Goal: Task Accomplishment & Management: Use online tool/utility

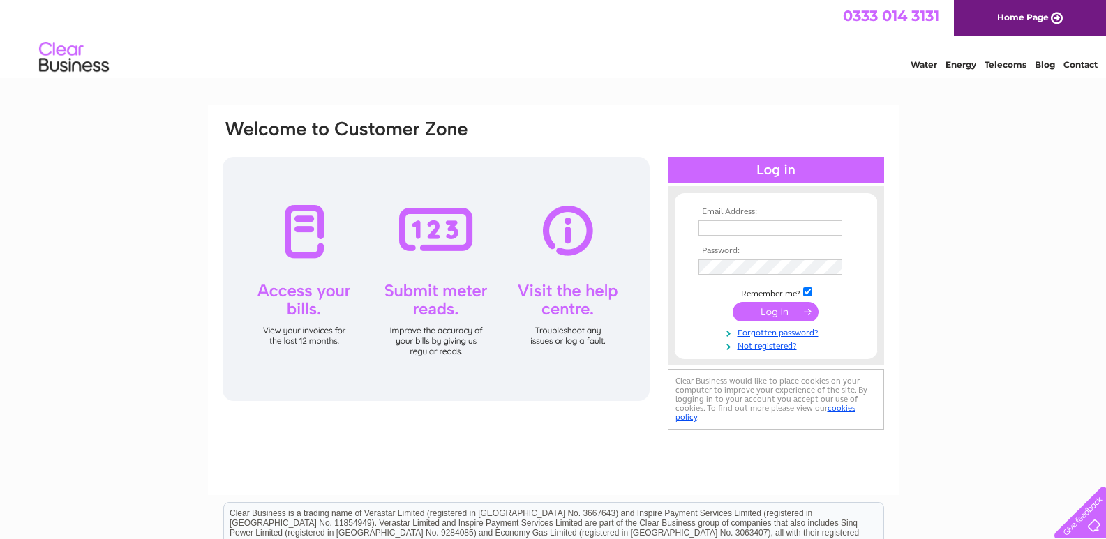
click at [717, 233] on input "text" at bounding box center [771, 228] width 144 height 15
type input "dekseaton@hotmail.co.uk"
click at [790, 314] on input "submit" at bounding box center [776, 312] width 86 height 20
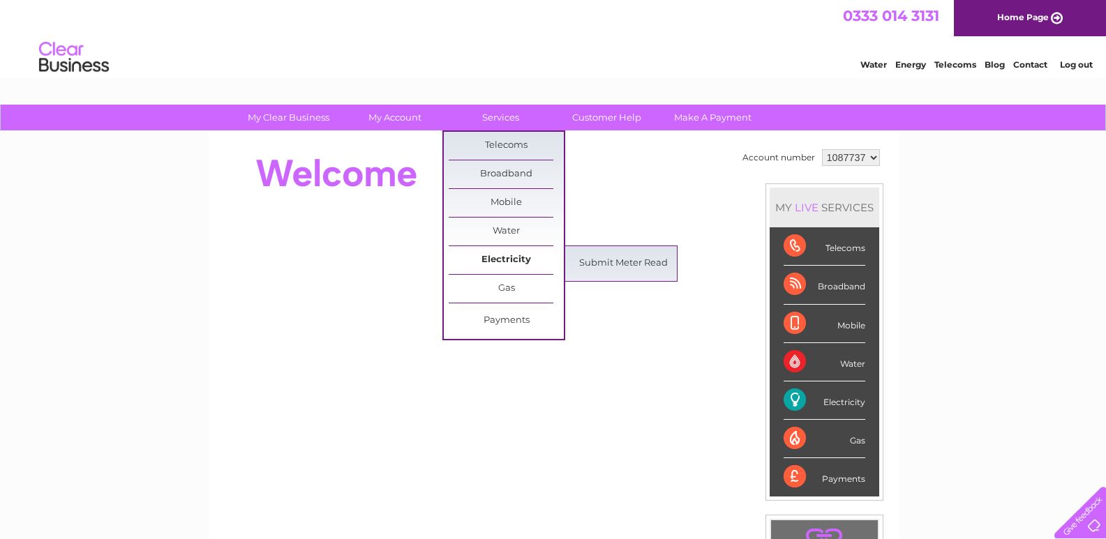
click at [532, 255] on link "Electricity" at bounding box center [506, 260] width 115 height 28
click at [599, 258] on link "Submit Meter Read" at bounding box center [623, 264] width 115 height 28
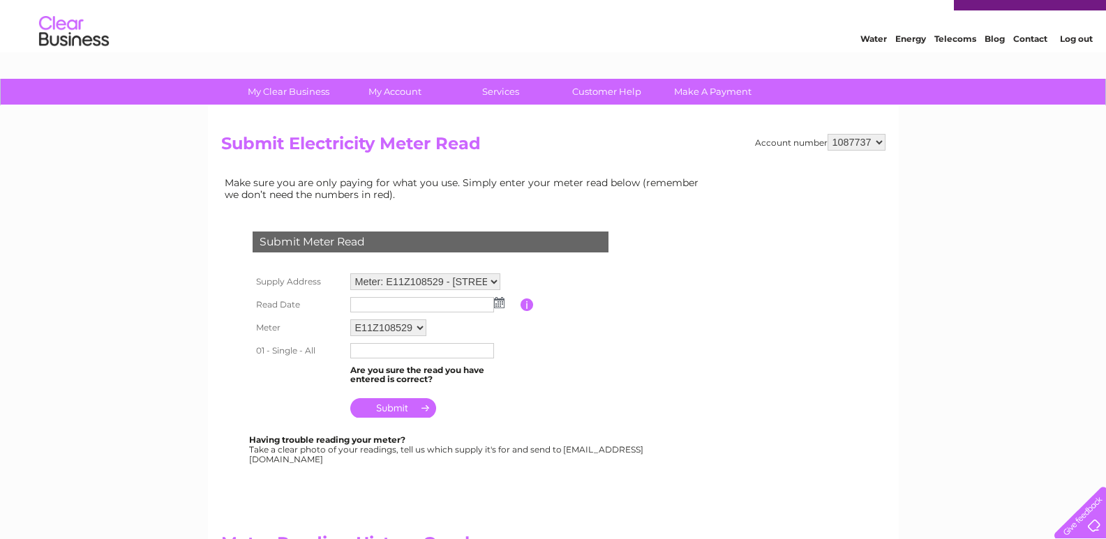
scroll to position [70, 0]
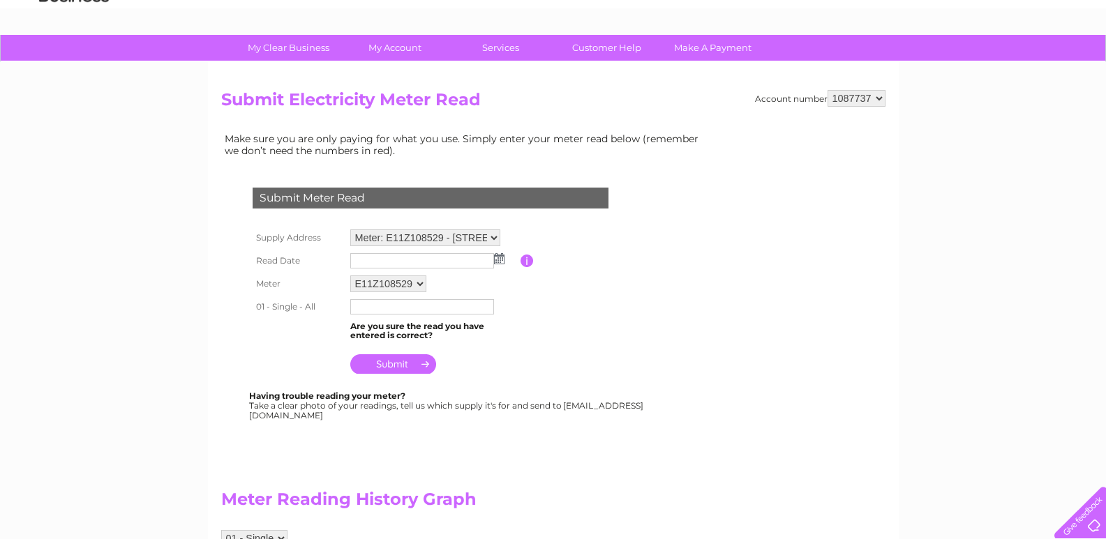
click at [378, 259] on input "text" at bounding box center [422, 260] width 144 height 15
click at [496, 258] on img at bounding box center [501, 259] width 10 height 11
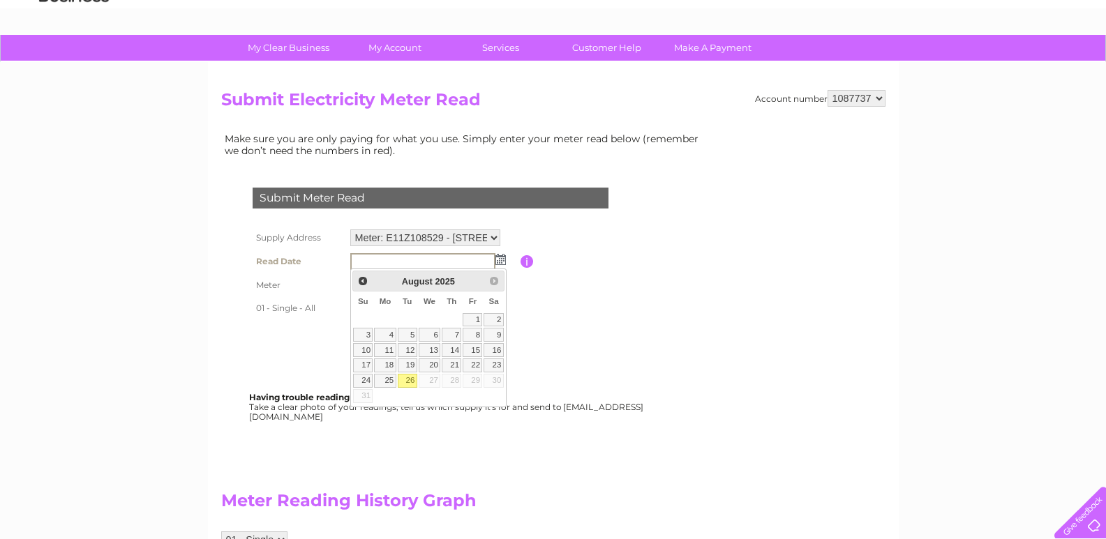
click at [404, 380] on link "26" at bounding box center [408, 381] width 20 height 14
type input "2025/08/26"
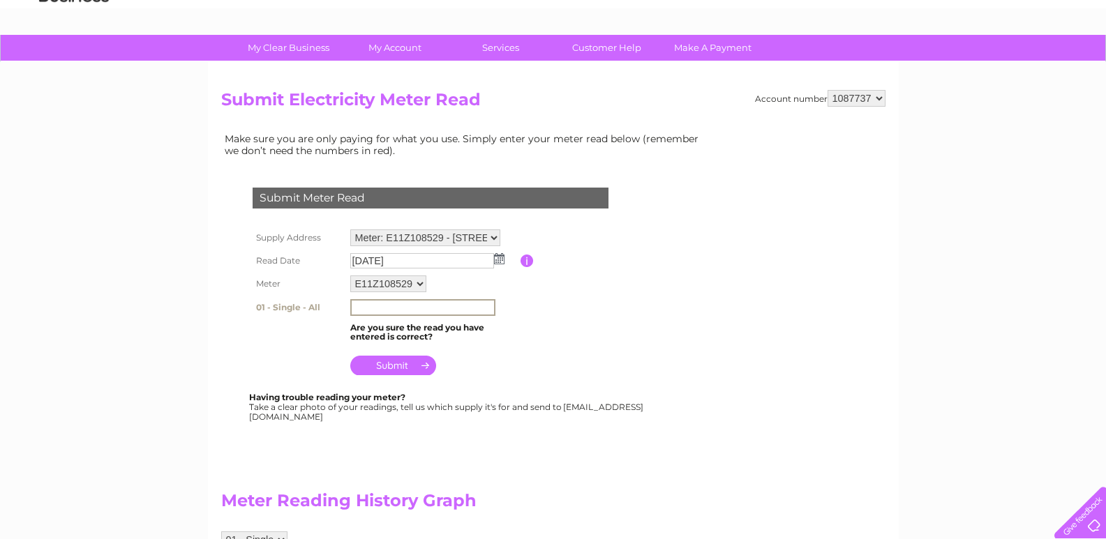
click at [367, 310] on input "text" at bounding box center [422, 307] width 145 height 17
type input "0"
click at [595, 44] on link "Customer Help" at bounding box center [606, 48] width 115 height 26
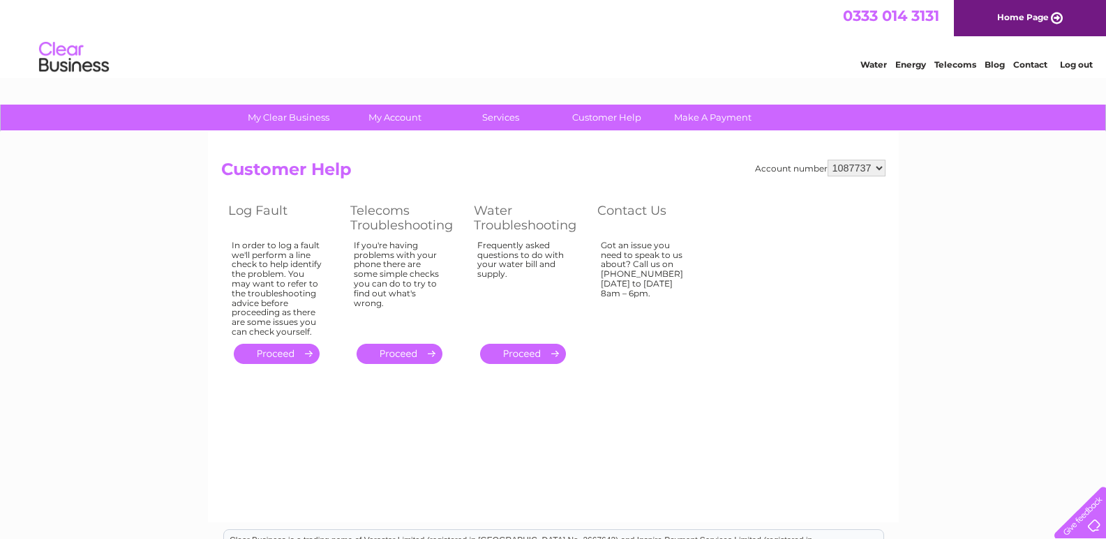
click at [1068, 59] on li "Log out" at bounding box center [1077, 64] width 42 height 17
click at [1072, 61] on link "Log out" at bounding box center [1076, 64] width 33 height 10
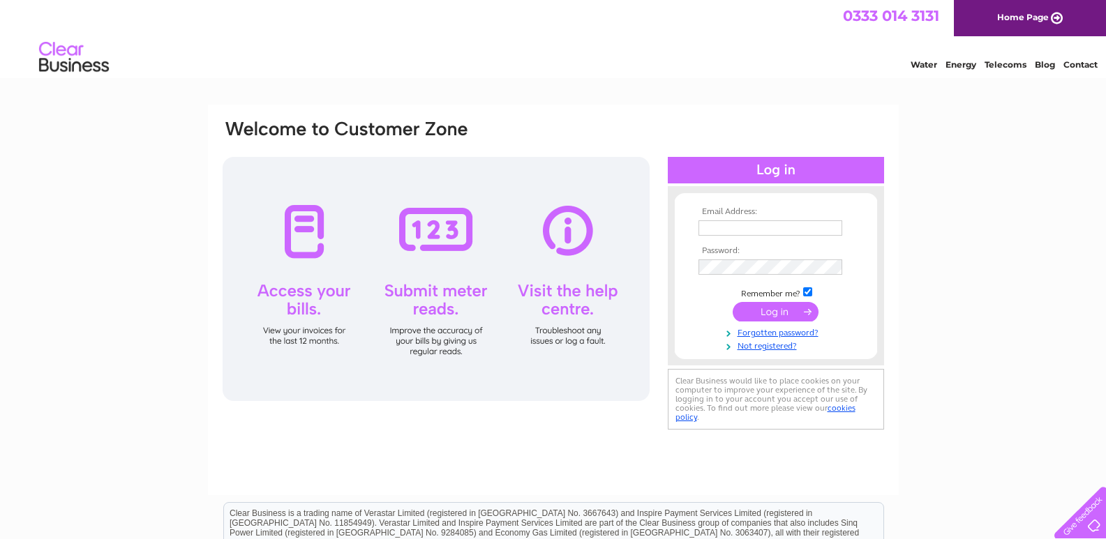
drag, startPoint x: 714, startPoint y: 230, endPoint x: 733, endPoint y: 242, distance: 23.2
click at [715, 230] on input "text" at bounding box center [771, 228] width 144 height 15
type input "dekseaton@hotmail.co.uk"
click at [766, 317] on input "submit" at bounding box center [776, 314] width 86 height 20
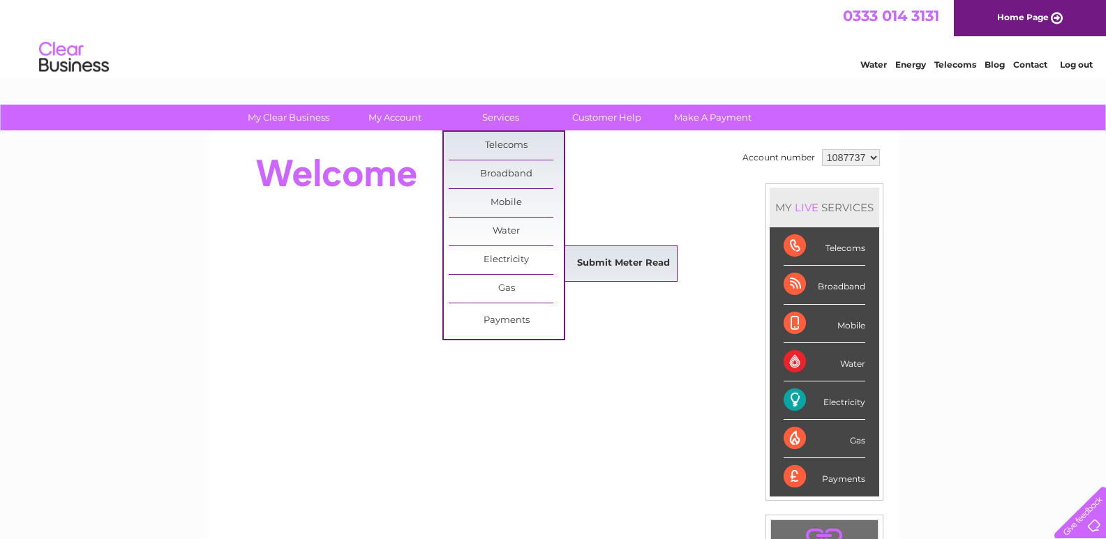
click at [604, 258] on link "Submit Meter Read" at bounding box center [623, 264] width 115 height 28
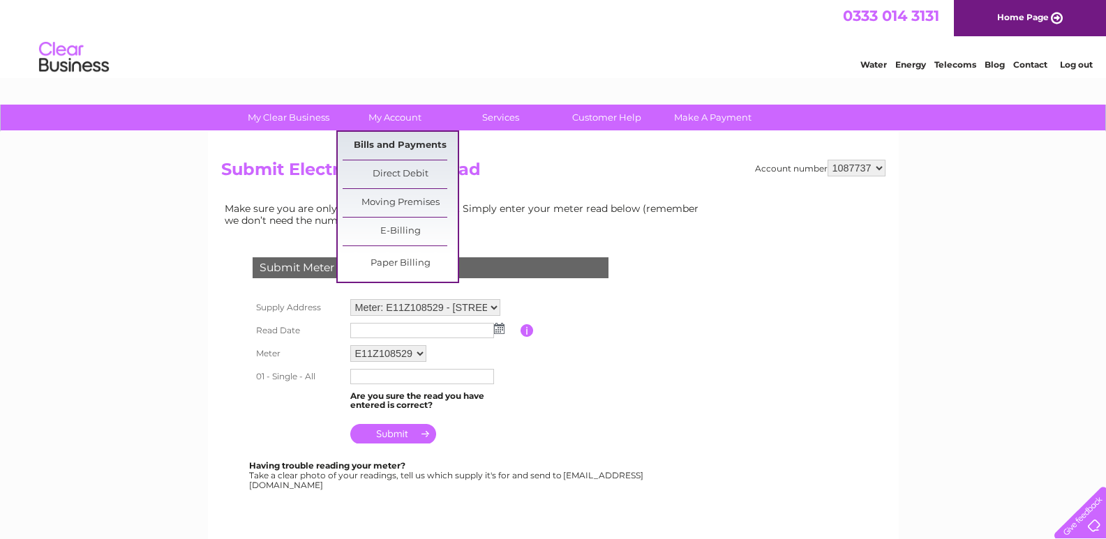
click at [374, 145] on link "Bills and Payments" at bounding box center [400, 146] width 115 height 28
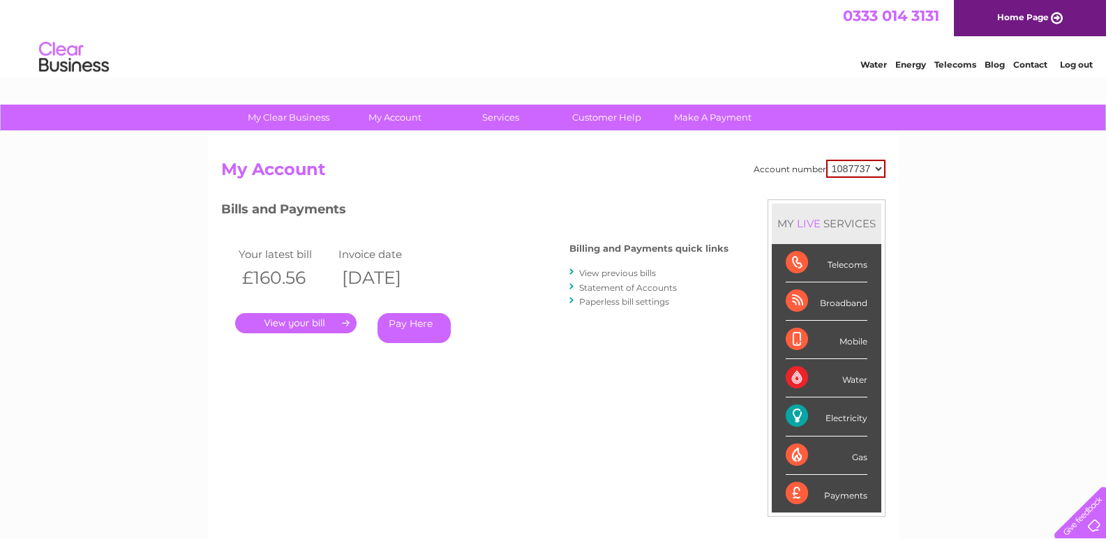
click at [288, 320] on link "." at bounding box center [295, 323] width 121 height 20
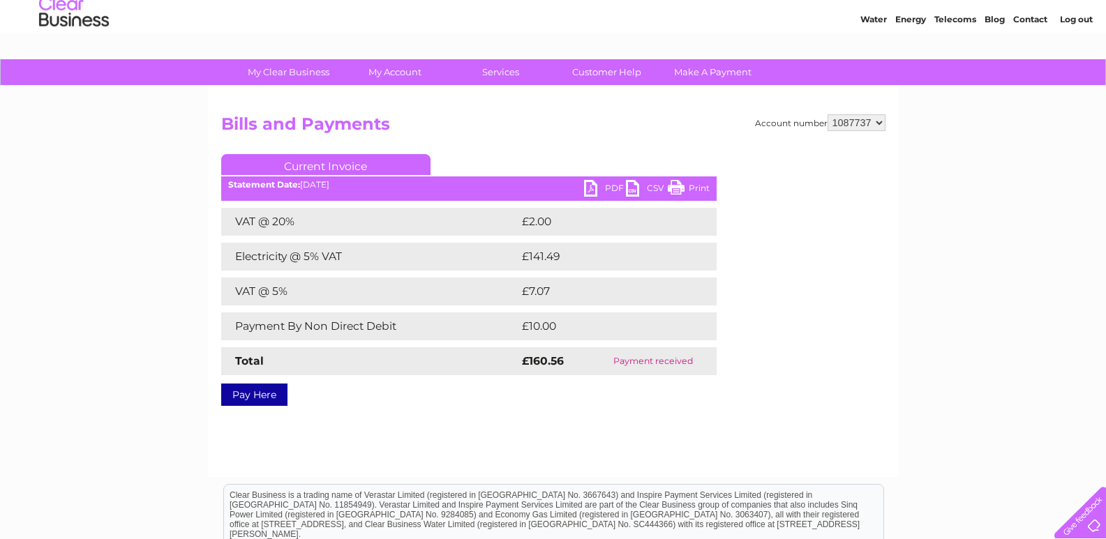
scroll to position [70, 0]
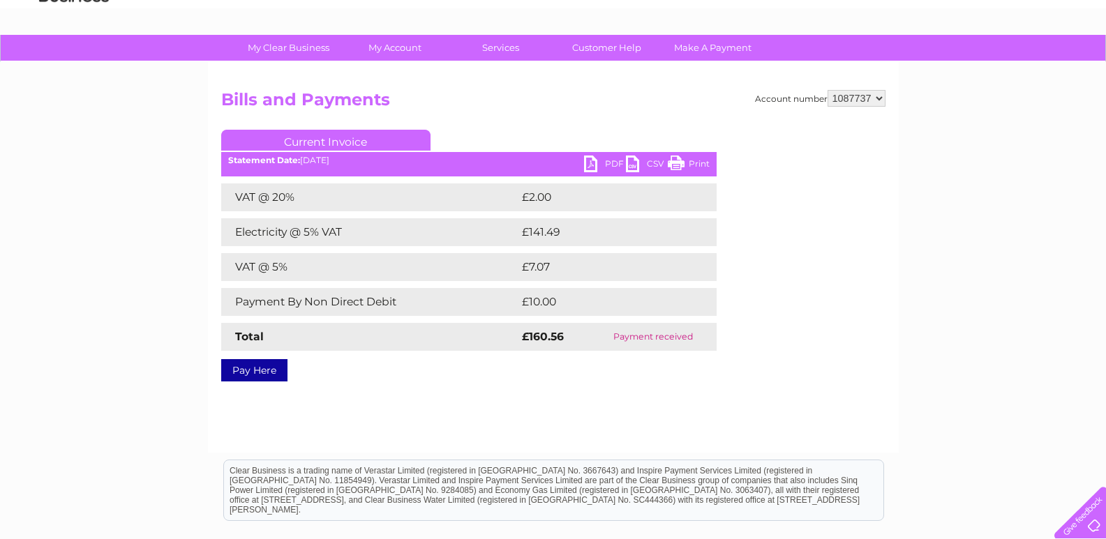
click at [590, 157] on link "PDF" at bounding box center [605, 166] width 42 height 20
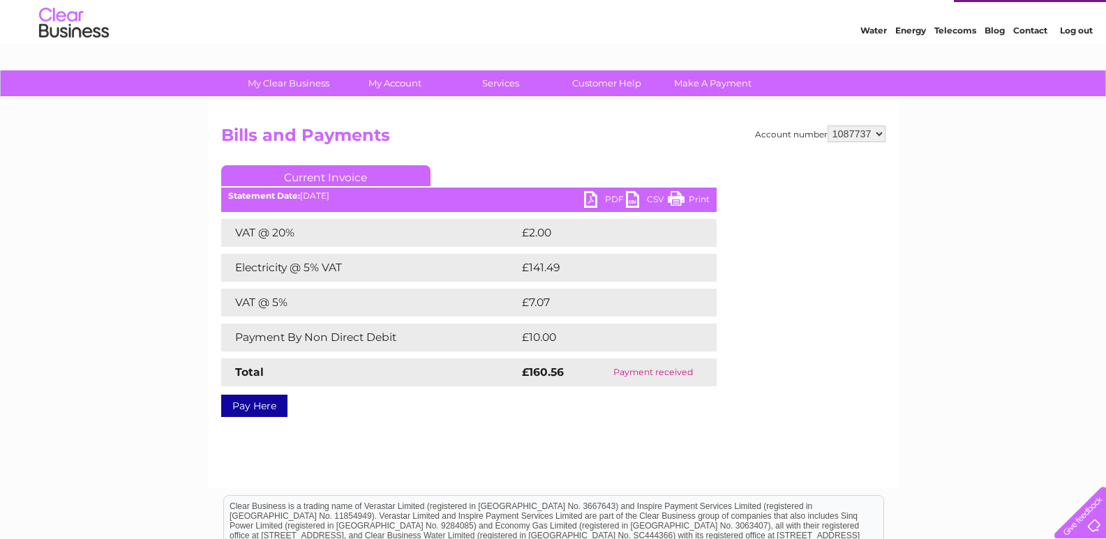
scroll to position [0, 0]
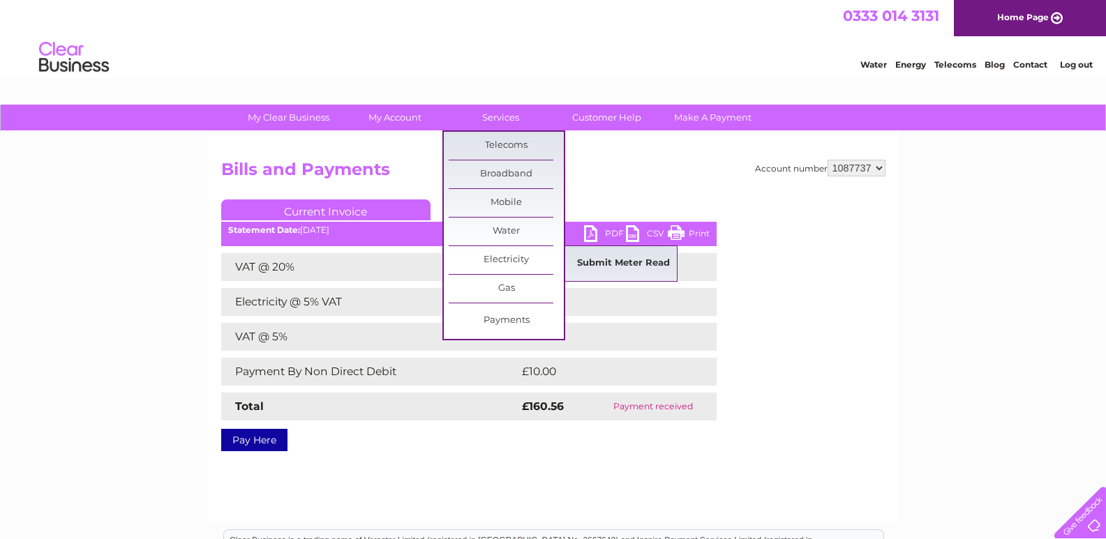
click at [592, 261] on link "Submit Meter Read" at bounding box center [623, 264] width 115 height 28
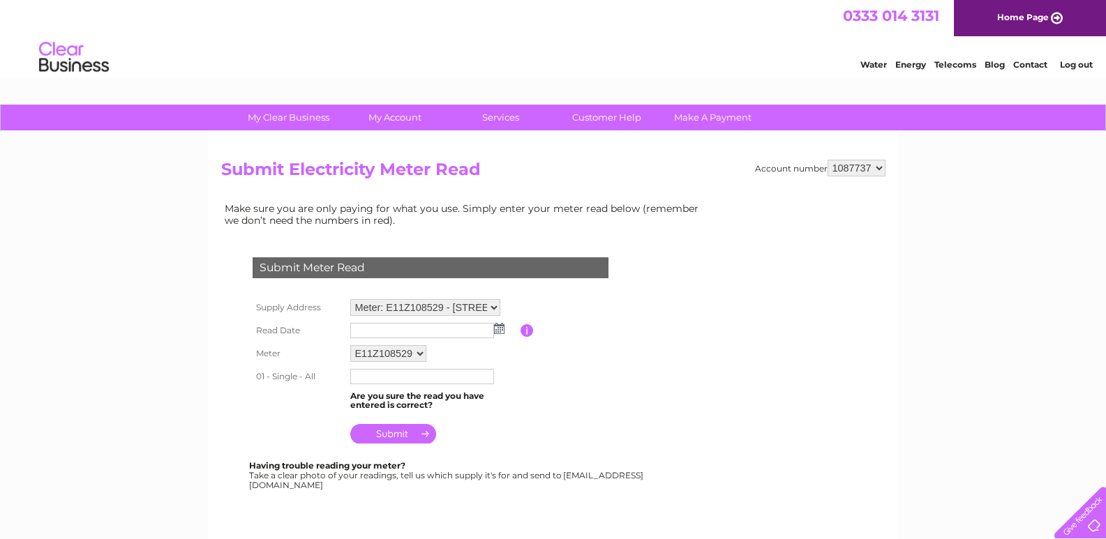
click at [379, 329] on input "text" at bounding box center [422, 330] width 144 height 15
click at [505, 332] on td at bounding box center [434, 331] width 174 height 22
click at [494, 329] on input "text" at bounding box center [422, 331] width 145 height 17
click at [498, 329] on img at bounding box center [501, 329] width 10 height 11
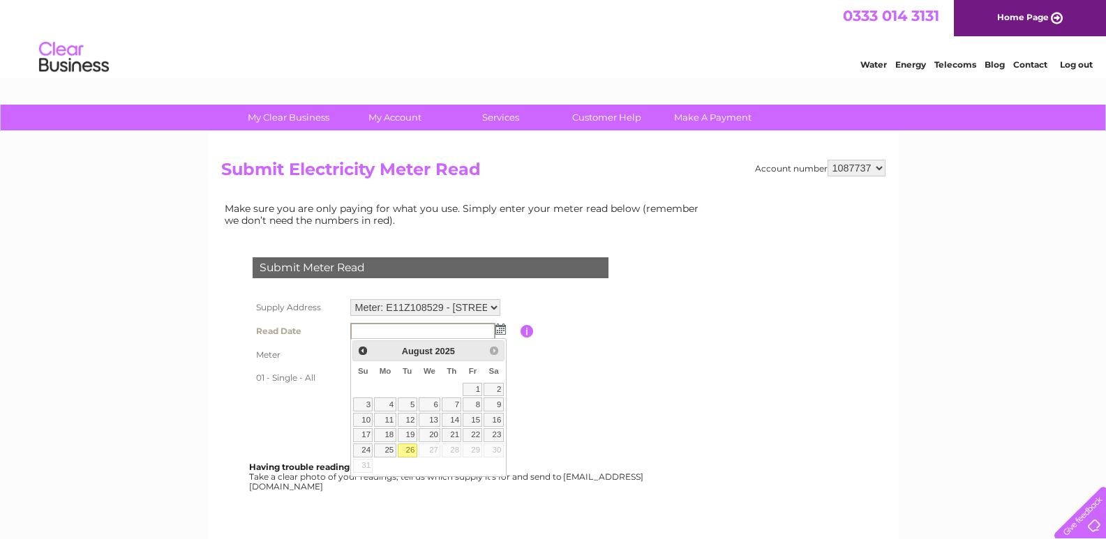
drag, startPoint x: 409, startPoint y: 447, endPoint x: 411, endPoint y: 433, distance: 14.1
click at [408, 447] on link "26" at bounding box center [408, 451] width 20 height 14
type input "2025/08/26"
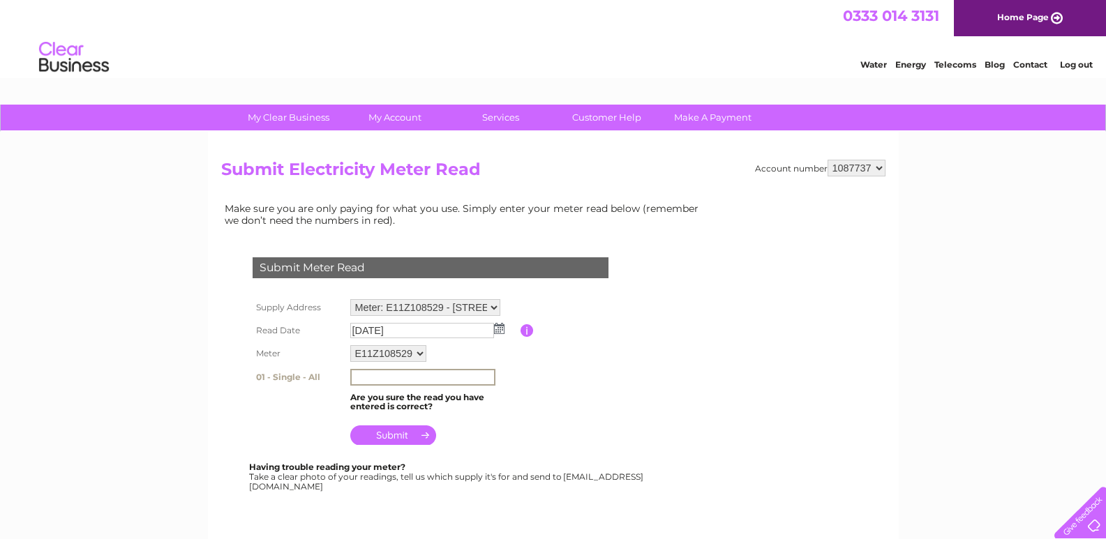
click at [364, 379] on input "text" at bounding box center [422, 377] width 145 height 17
click at [369, 376] on input "text" at bounding box center [422, 377] width 145 height 17
type input "115241"
click at [390, 434] on input "submit" at bounding box center [393, 436] width 86 height 20
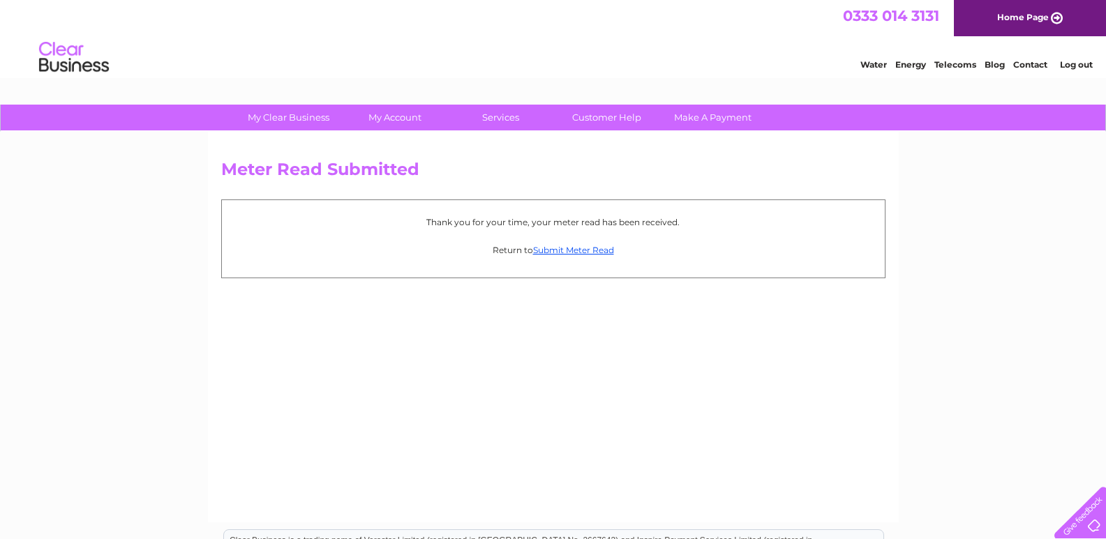
click at [1078, 61] on link "Log out" at bounding box center [1076, 64] width 33 height 10
